Goal: Task Accomplishment & Management: Use online tool/utility

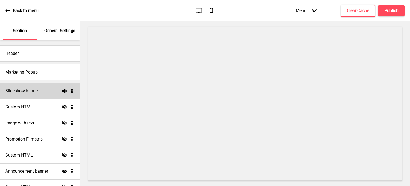
click at [23, 95] on div "Slideshow banner Show Drag" at bounding box center [40, 91] width 80 height 16
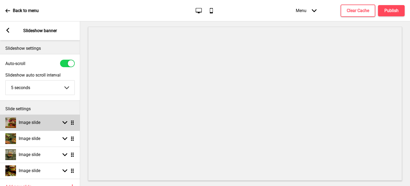
click at [64, 122] on icon at bounding box center [64, 122] width 5 height 3
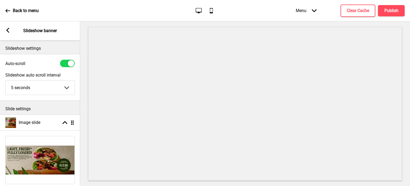
click at [40, 157] on img at bounding box center [40, 160] width 69 height 48
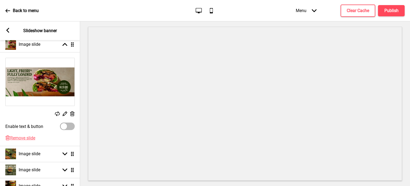
scroll to position [79, 0]
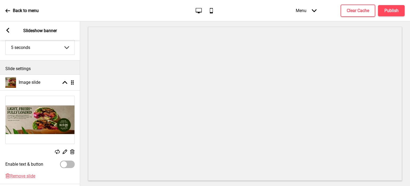
click at [51, 121] on img at bounding box center [40, 120] width 69 height 48
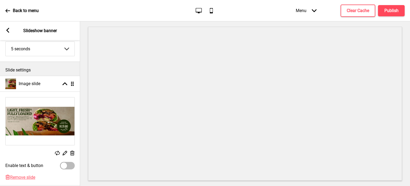
scroll to position [38, 0]
click at [57, 154] on rect at bounding box center [57, 153] width 5 height 5
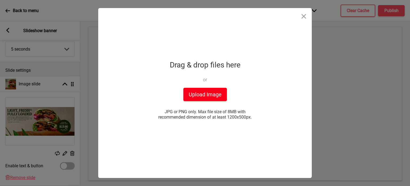
click at [200, 95] on button "Upload Image" at bounding box center [205, 94] width 44 height 13
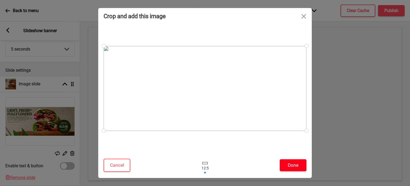
click at [297, 165] on button "Done" at bounding box center [293, 165] width 27 height 12
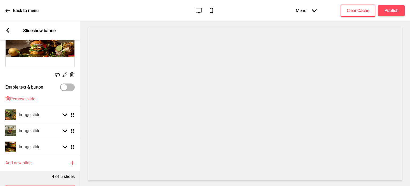
scroll to position [117, 0]
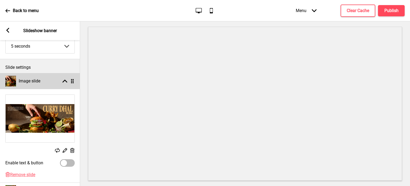
click at [70, 82] on ul "Image slide Arrow up Drag Replace Edit Delete Enable text & button Delete Remov…" at bounding box center [40, 151] width 80 height 157
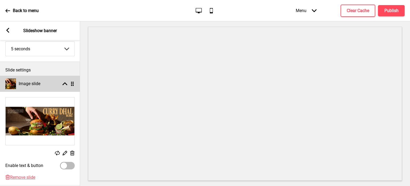
scroll to position [38, 0]
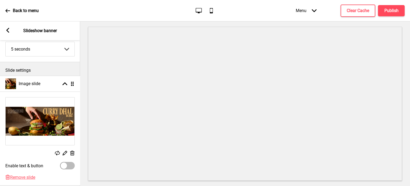
click at [71, 85] on ul "Image slide Arrow up Drag Replace Edit Delete Enable text & button Delete Remov…" at bounding box center [40, 154] width 80 height 157
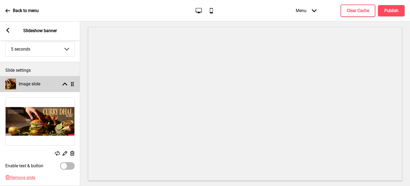
click at [67, 86] on div "Image slide Arrow up Drag" at bounding box center [40, 84] width 80 height 16
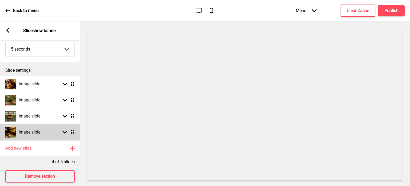
click at [22, 130] on h4 "Image slide" at bounding box center [30, 132] width 22 height 6
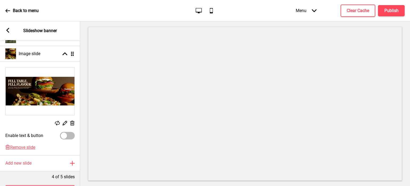
scroll to position [117, 0]
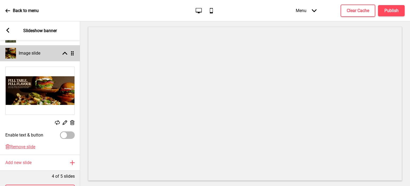
click at [64, 56] on div "Image slide Arrow up Drag" at bounding box center [40, 53] width 80 height 16
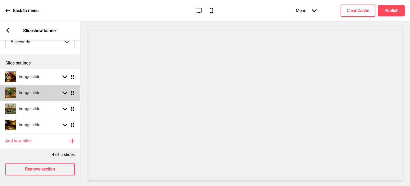
scroll to position [49, 0]
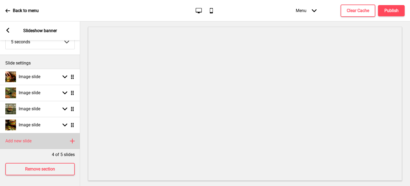
click at [32, 138] on h4 "Add new slide" at bounding box center [18, 141] width 26 height 6
click at [64, 138] on rect at bounding box center [64, 140] width 5 height 5
select select "right"
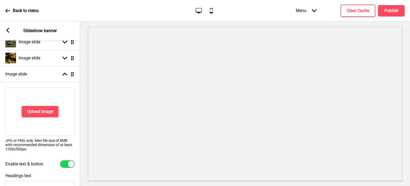
scroll to position [117, 0]
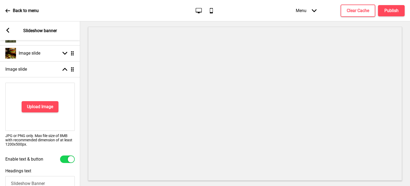
click at [64, 156] on div at bounding box center [67, 158] width 15 height 7
checkbox input "false"
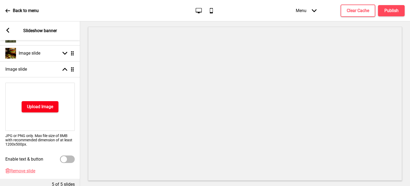
click at [47, 109] on h4 "Upload Image" at bounding box center [40, 107] width 26 height 6
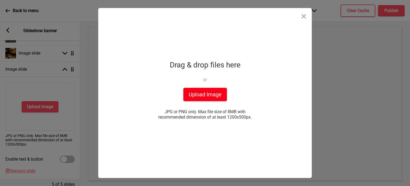
click at [200, 96] on button "Upload Image" at bounding box center [205, 94] width 44 height 13
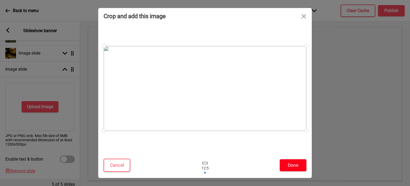
click at [287, 163] on button "Done" at bounding box center [293, 165] width 27 height 12
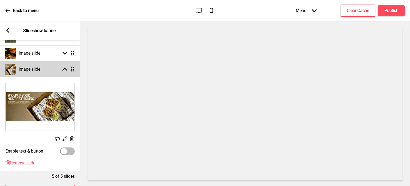
click at [64, 72] on div "Image slide Arrow up Drag" at bounding box center [40, 69] width 80 height 16
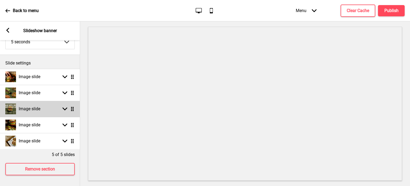
scroll to position [49, 0]
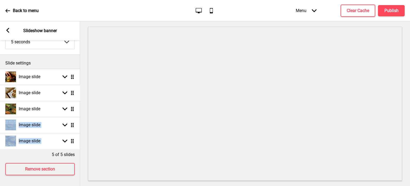
drag, startPoint x: 72, startPoint y: 137, endPoint x: 71, endPoint y: 91, distance: 45.9
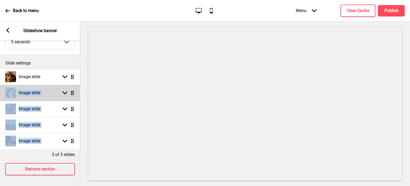
click at [60, 90] on div "Arrow down Drag" at bounding box center [67, 92] width 15 height 5
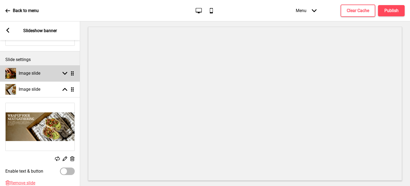
click at [63, 72] on icon at bounding box center [64, 73] width 5 height 3
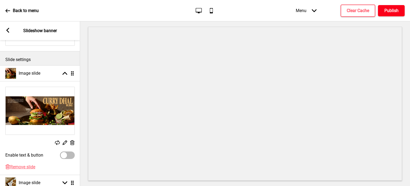
click at [391, 14] on button "Publish" at bounding box center [391, 10] width 27 height 11
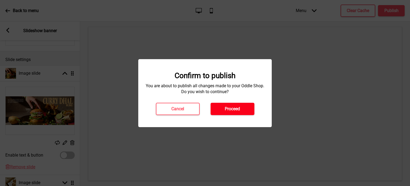
click at [230, 105] on button "Proceed" at bounding box center [233, 109] width 44 height 12
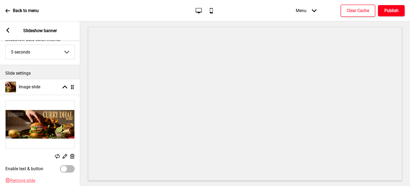
scroll to position [35, 0]
click at [382, 9] on button "Publish" at bounding box center [391, 10] width 27 height 11
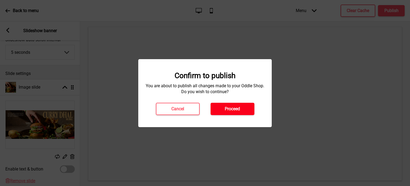
click at [244, 103] on button "Proceed" at bounding box center [233, 109] width 44 height 12
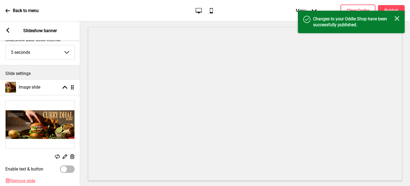
click at [396, 18] on rect at bounding box center [397, 18] width 5 height 5
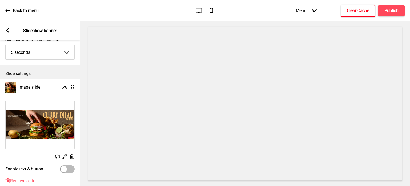
click at [362, 13] on h4 "Clear Cache" at bounding box center [358, 11] width 22 height 6
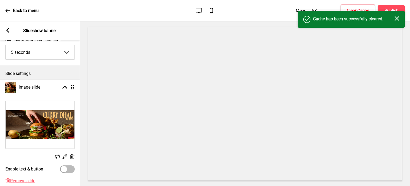
click at [397, 16] on icon "Close" at bounding box center [397, 18] width 5 height 5
